Goal: Find specific page/section: Find specific page/section

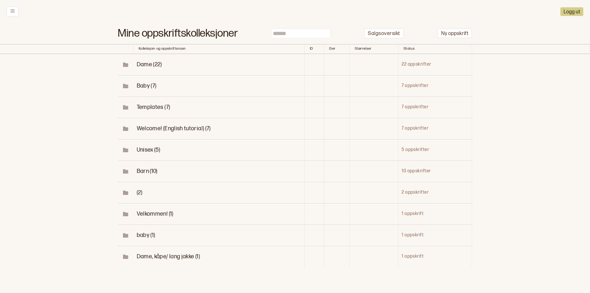
click at [140, 68] on span "Dame (22)" at bounding box center [149, 64] width 25 height 7
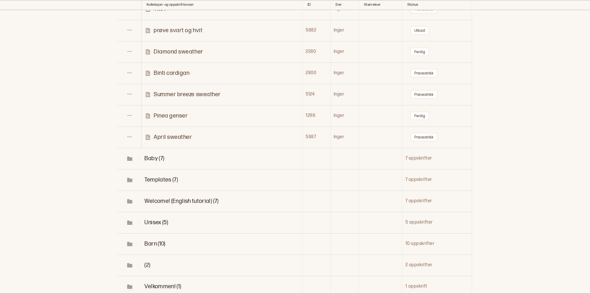
scroll to position [421, 0]
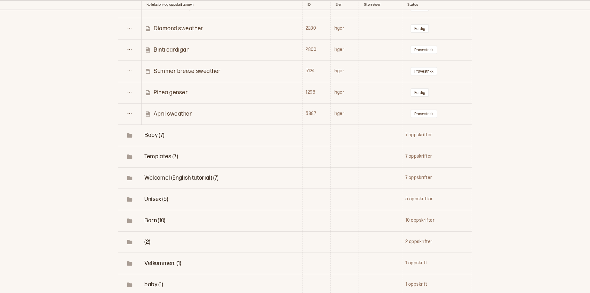
click at [176, 118] on p "April sweather" at bounding box center [173, 113] width 39 height 7
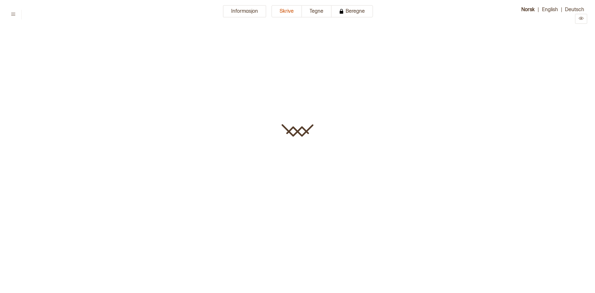
type input "**********"
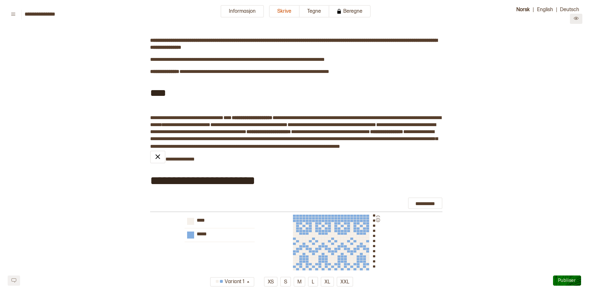
click at [576, 20] on icon "Preview" at bounding box center [576, 18] width 5 height 3
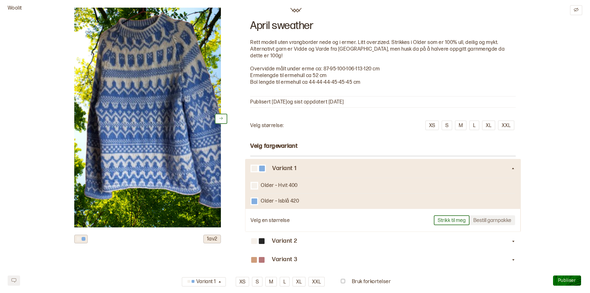
scroll to position [36, 0]
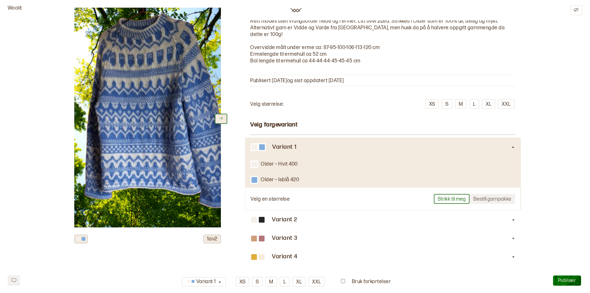
click at [220, 121] on icon at bounding box center [221, 118] width 5 height 5
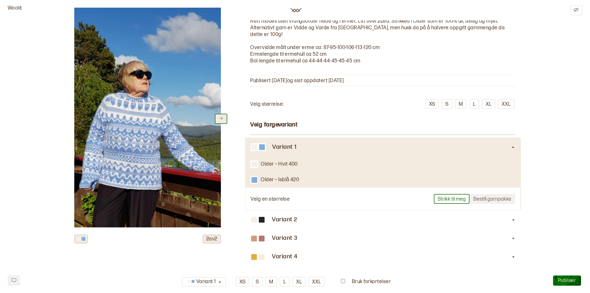
click at [219, 121] on icon at bounding box center [221, 118] width 5 height 5
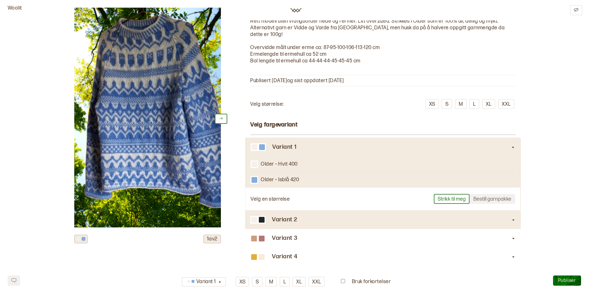
click at [258, 224] on div at bounding box center [262, 220] width 8 height 8
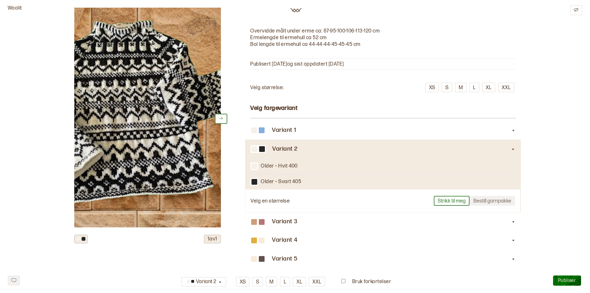
scroll to position [109, 0]
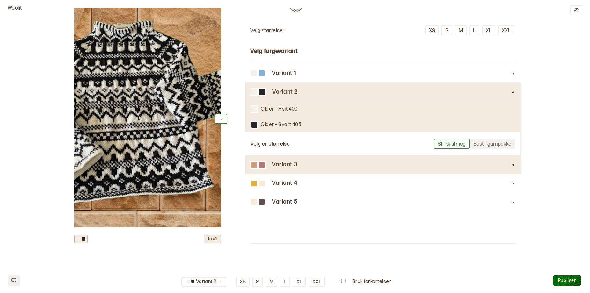
click at [291, 168] on h3 "Variant 3" at bounding box center [391, 165] width 239 height 7
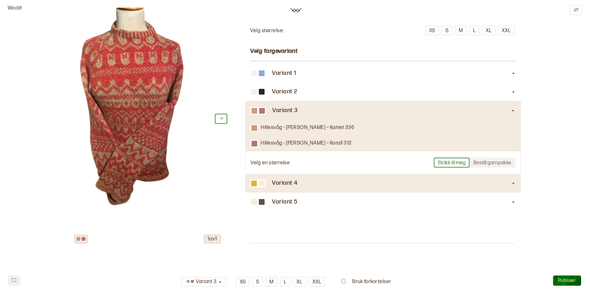
click at [322, 193] on div "Variant 4" at bounding box center [383, 183] width 266 height 18
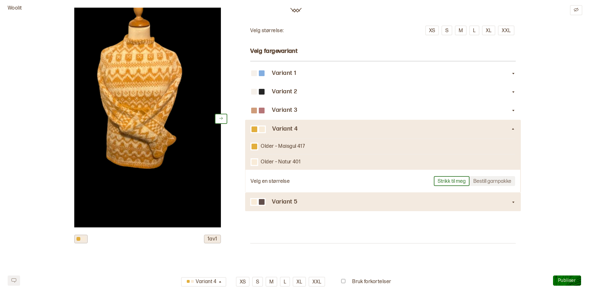
click at [273, 206] on h3 "Variant 5" at bounding box center [391, 202] width 239 height 7
